Goal: Information Seeking & Learning: Learn about a topic

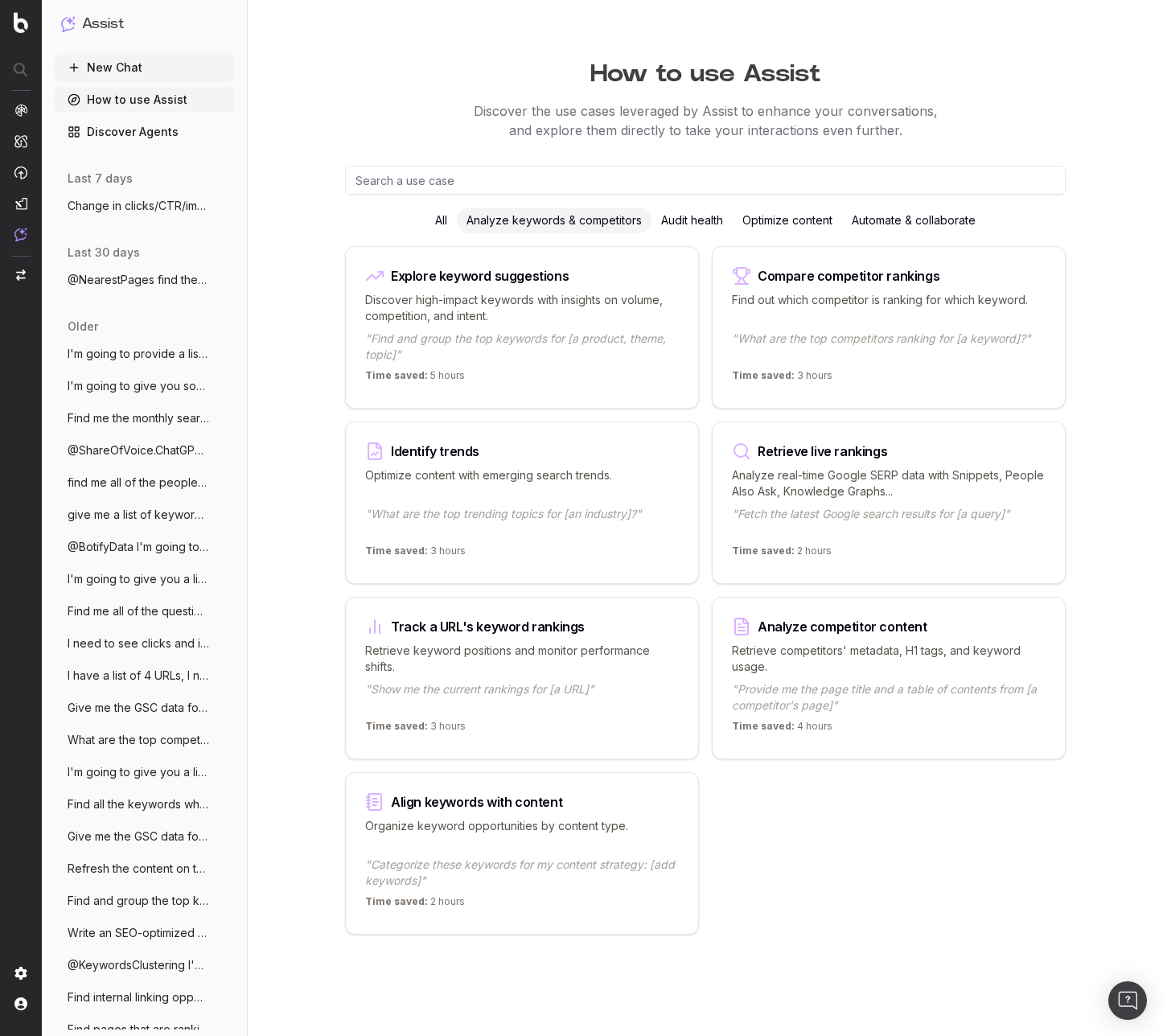
click at [138, 126] on link "Discover Agents" at bounding box center [145, 132] width 180 height 26
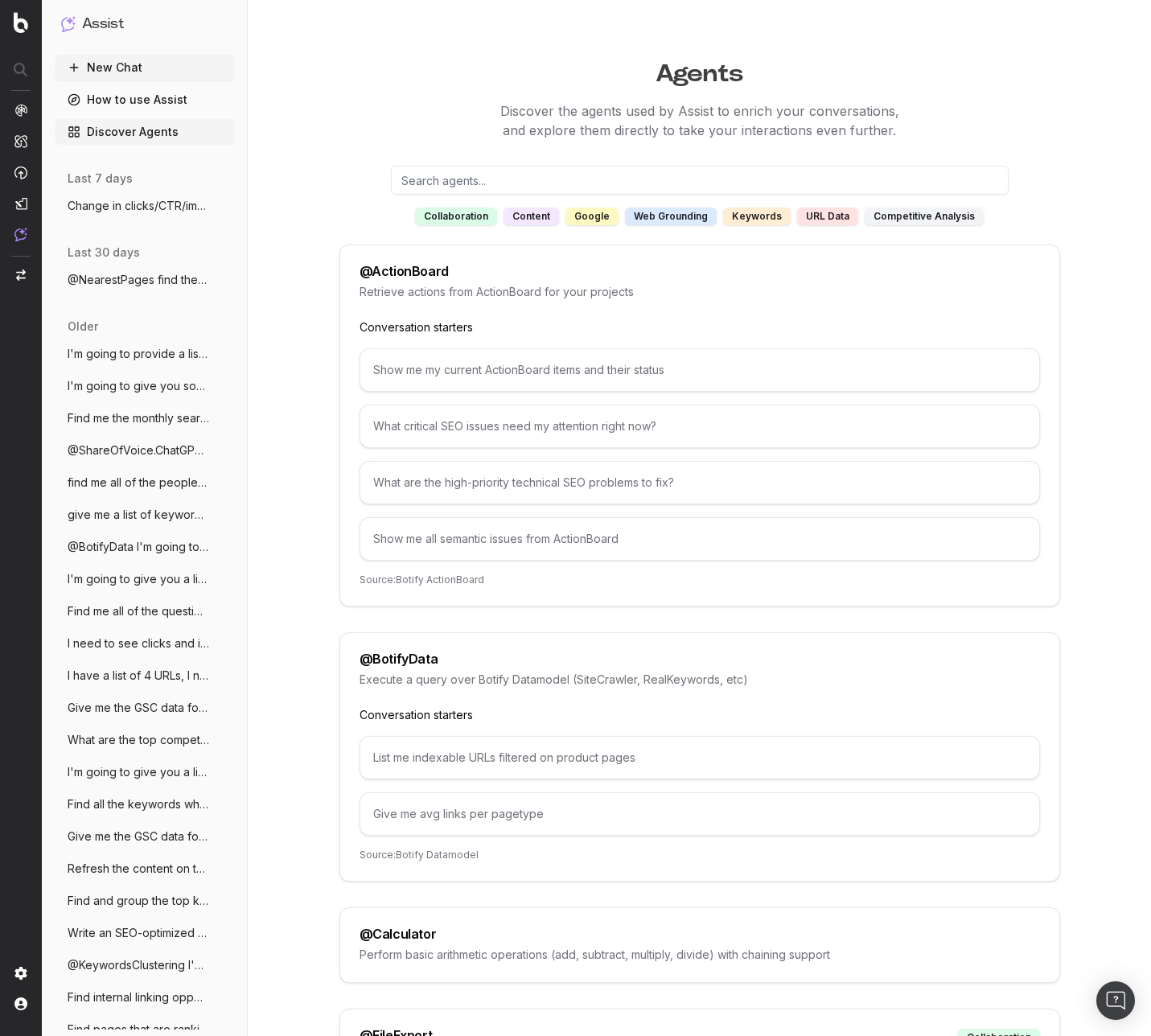
click at [646, 212] on div "web grounding" at bounding box center [670, 216] width 91 height 18
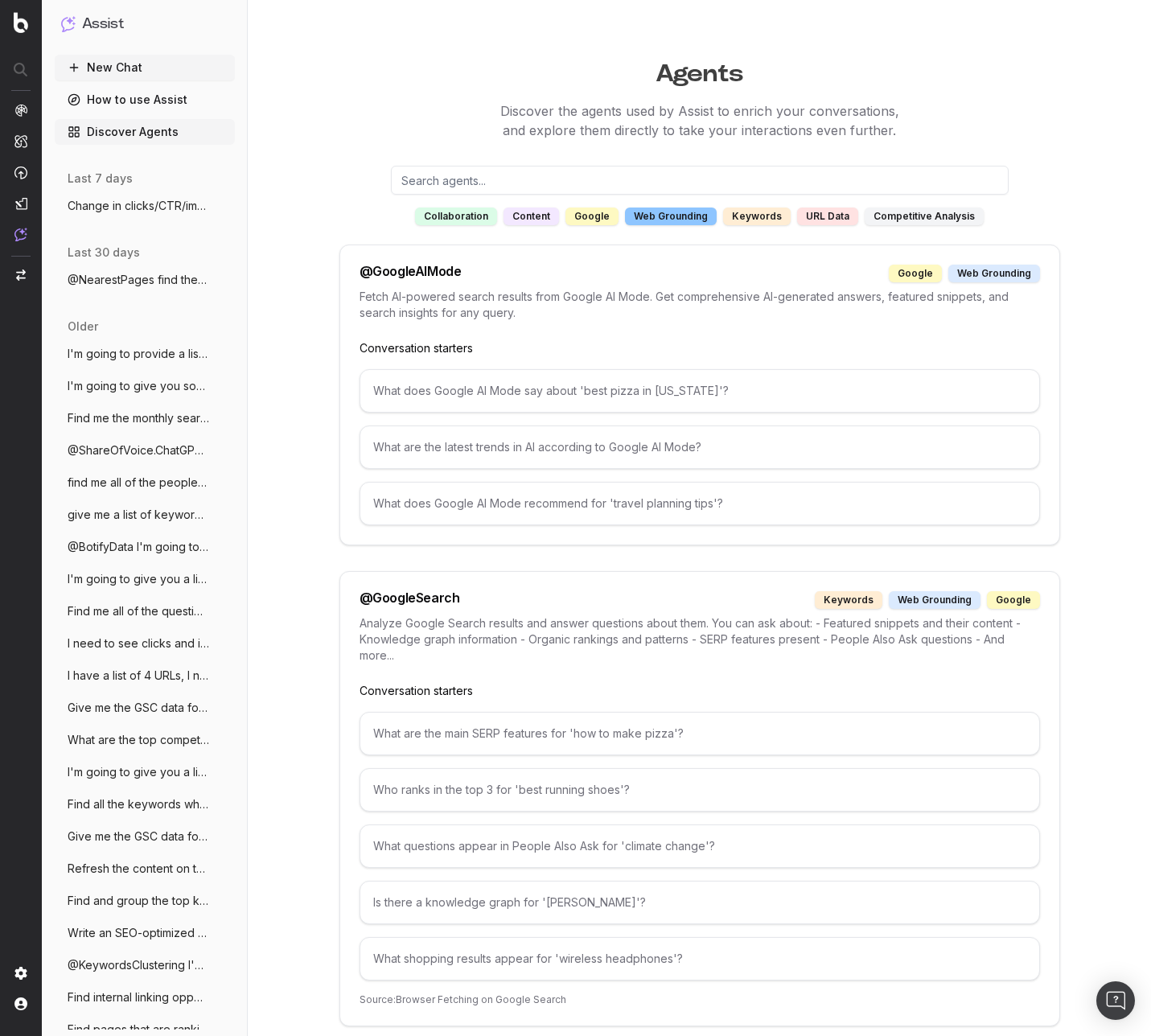
drag, startPoint x: 632, startPoint y: 219, endPoint x: 614, endPoint y: 219, distance: 18.0
click at [615, 219] on div "collaboration content google web grounding keywords URL data competitive analys…" at bounding box center [699, 216] width 721 height 18
click at [602, 216] on div "google" at bounding box center [592, 216] width 54 height 18
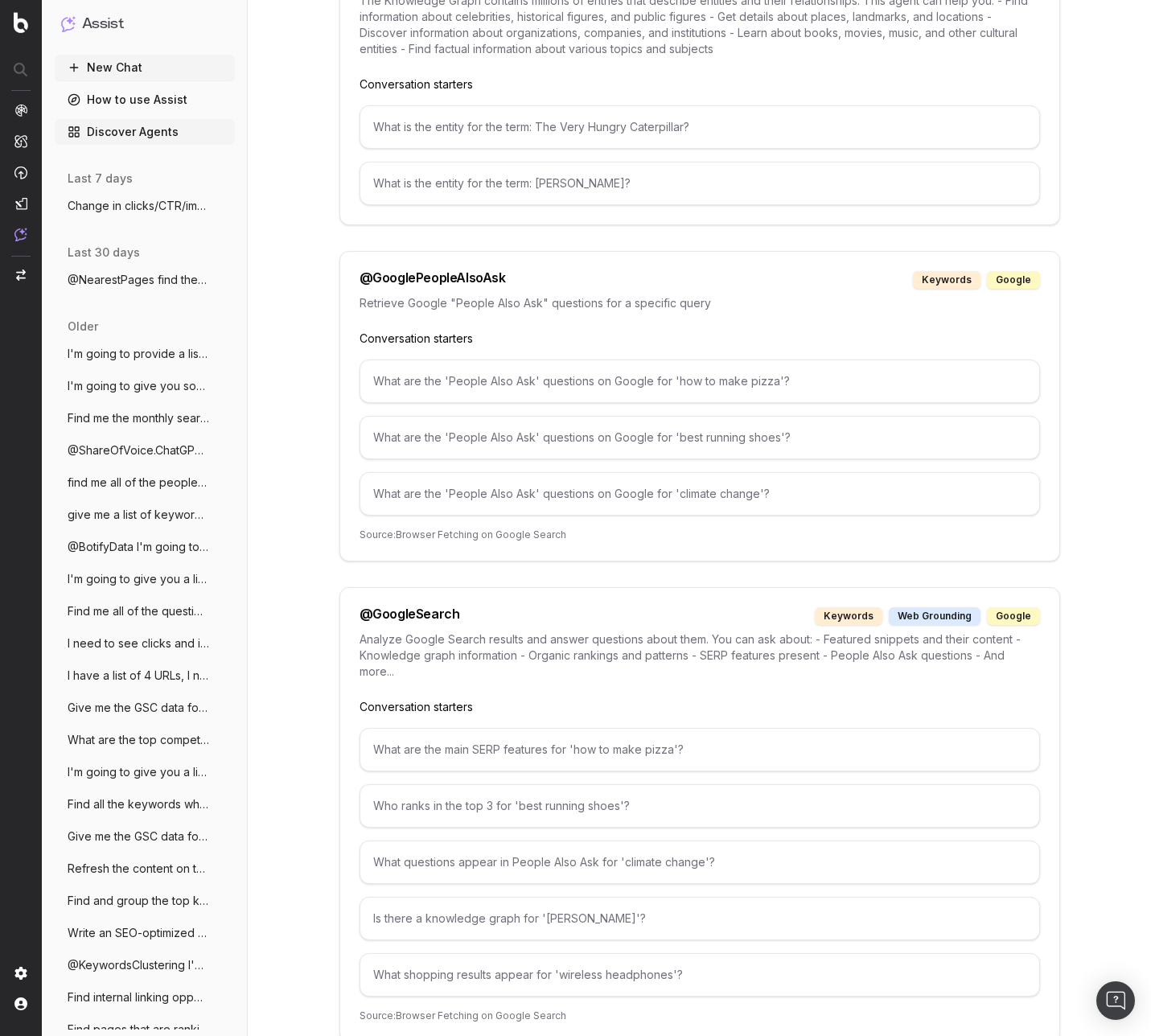
scroll to position [643, 0]
